Goal: Navigation & Orientation: Understand site structure

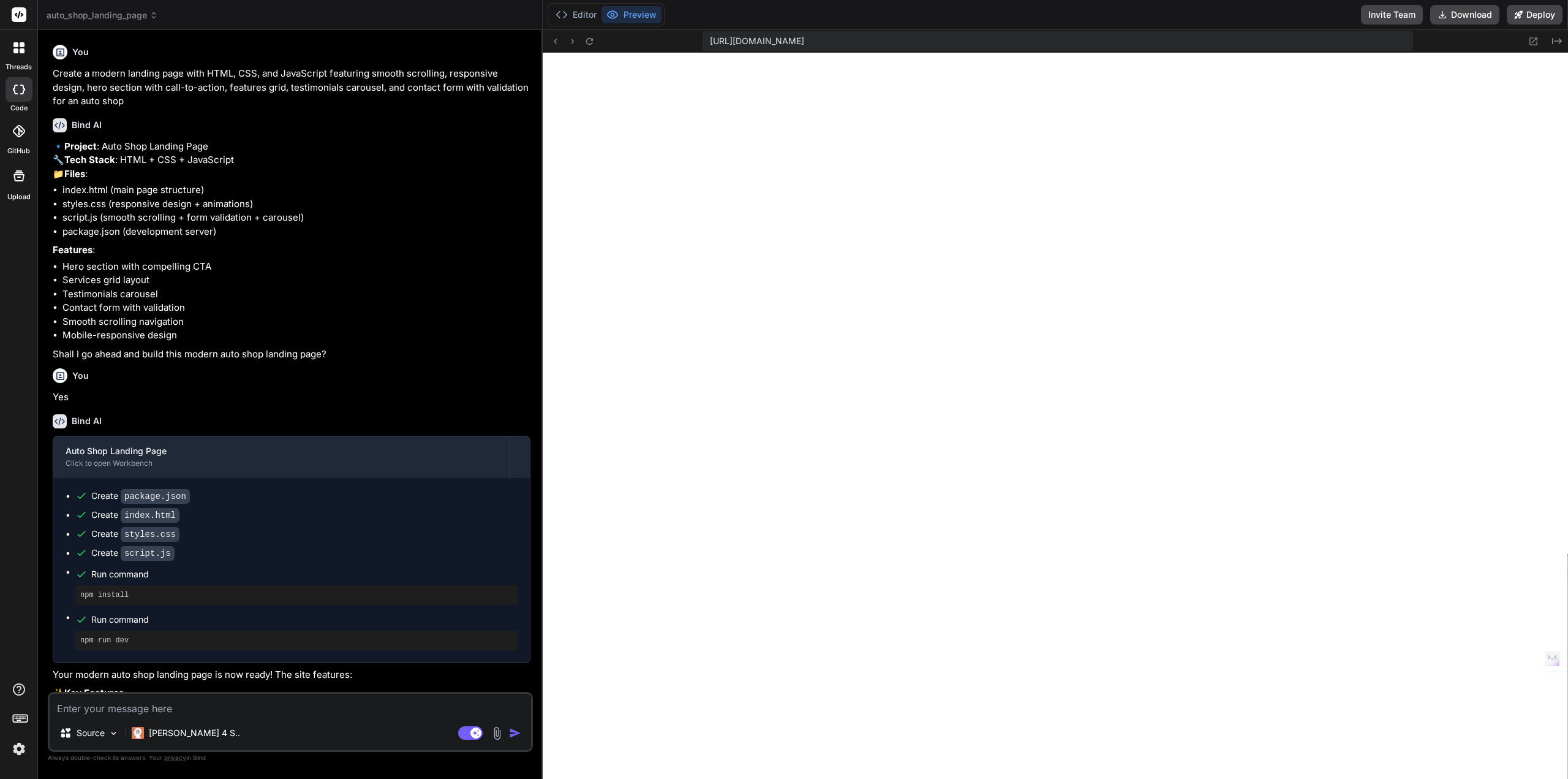
scroll to position [3412, 0]
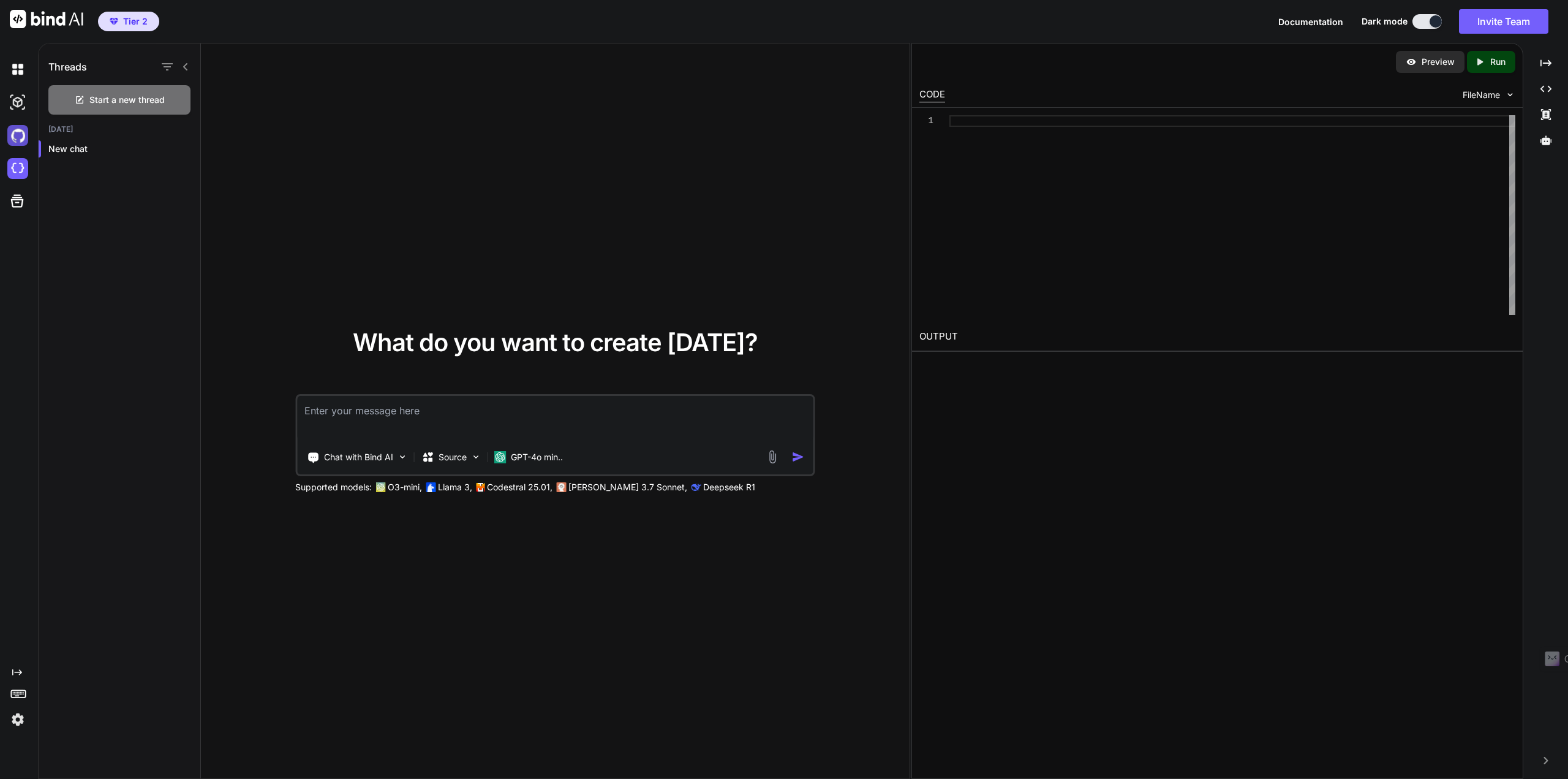
click at [15, 139] on img at bounding box center [17, 135] width 21 height 21
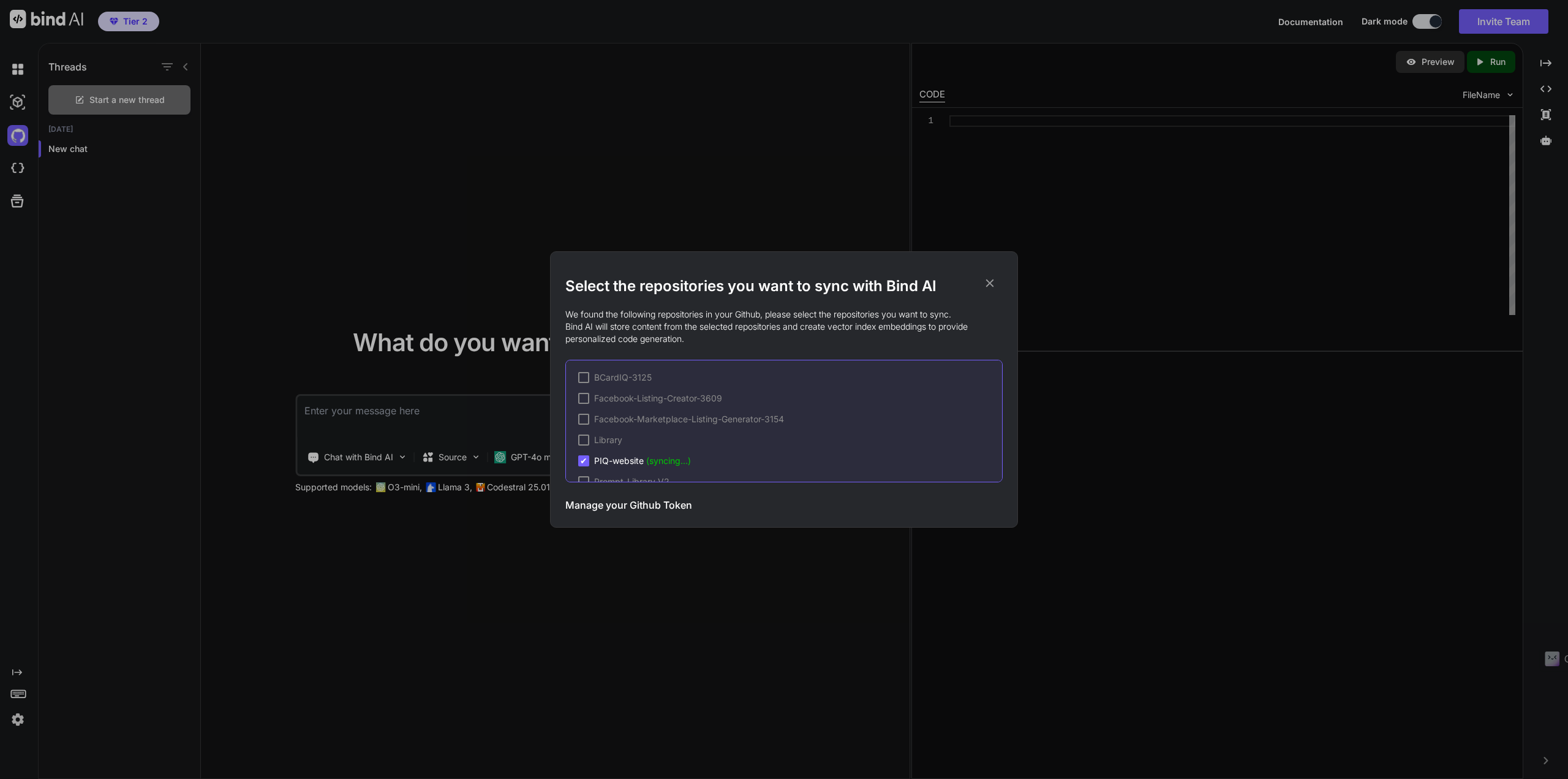
click at [582, 460] on span "✔" at bounding box center [584, 461] width 7 height 12
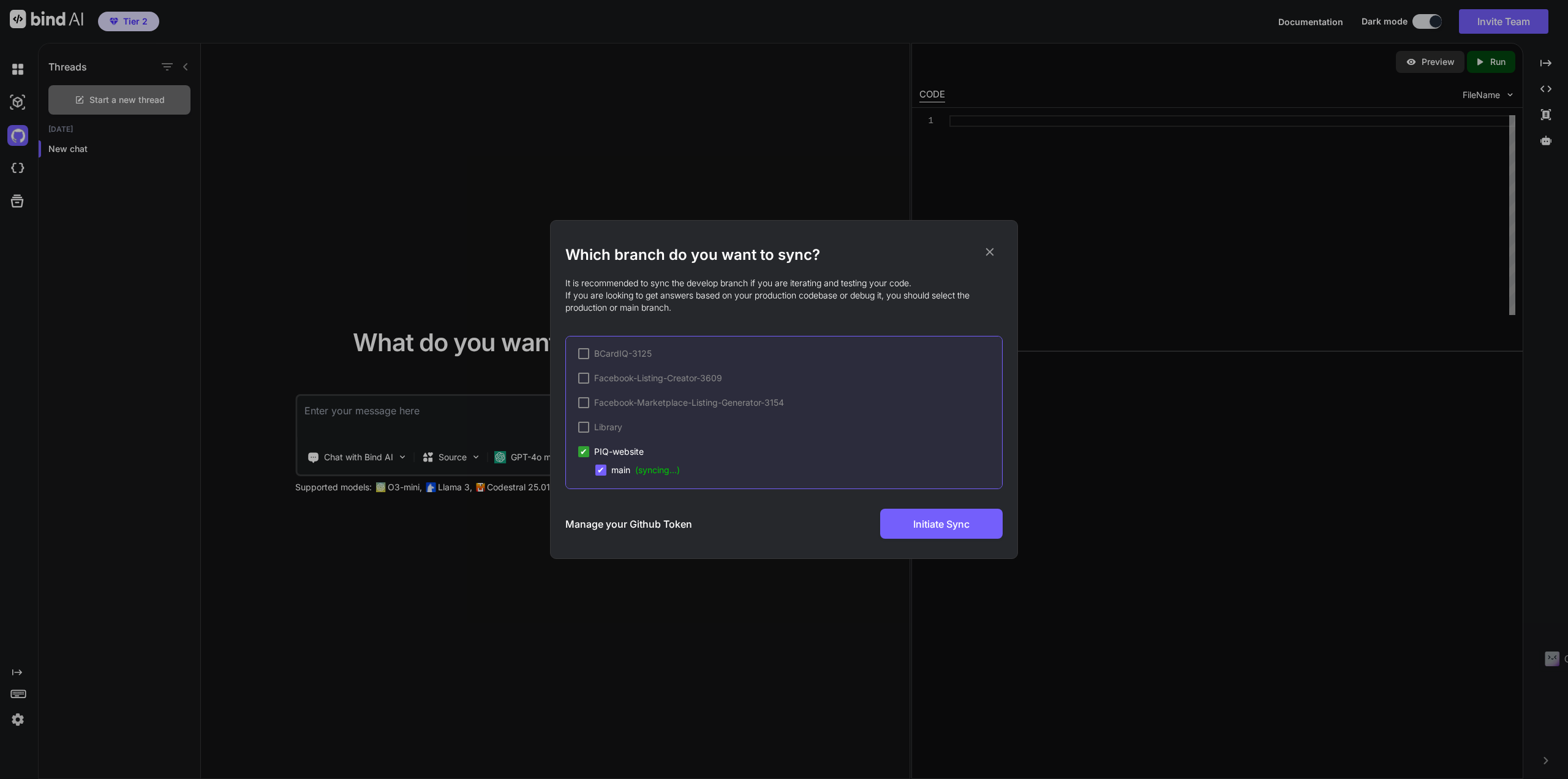
click at [603, 470] on span "✔" at bounding box center [600, 470] width 7 height 12
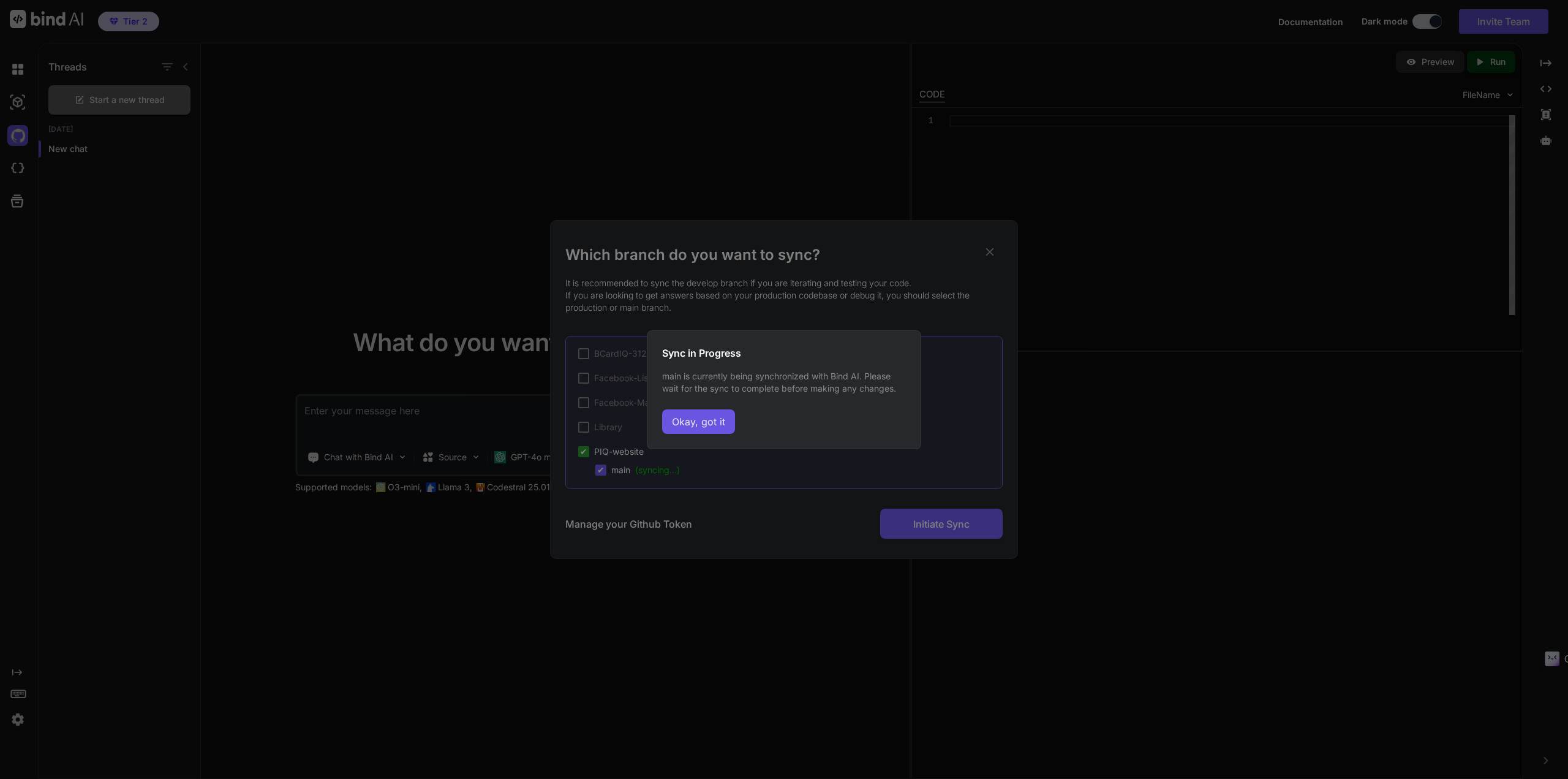
click at [696, 422] on button "Okay, got it" at bounding box center [698, 422] width 73 height 25
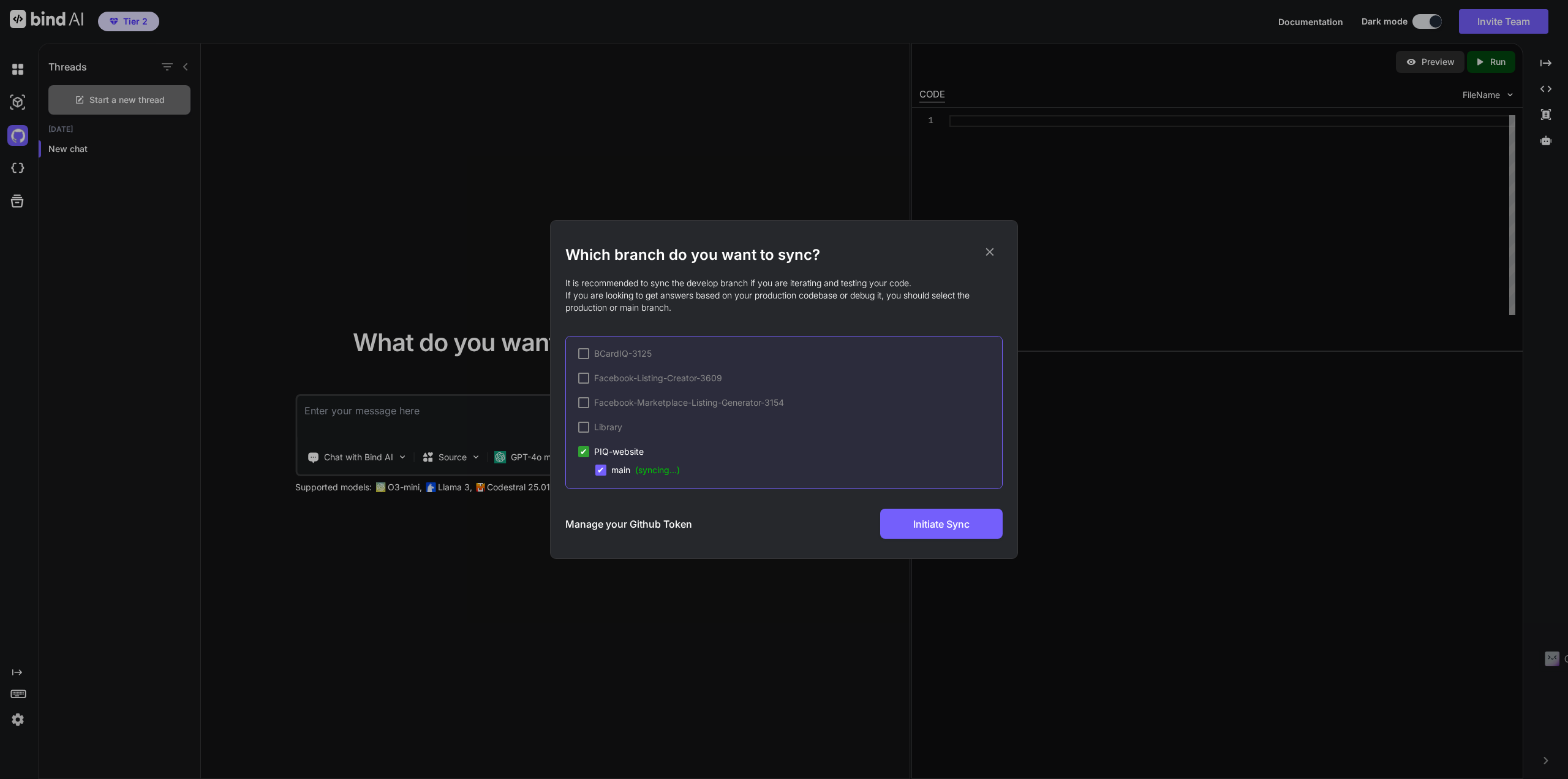
click at [991, 254] on icon at bounding box center [990, 252] width 13 height 13
